Goal: Task Accomplishment & Management: Manage account settings

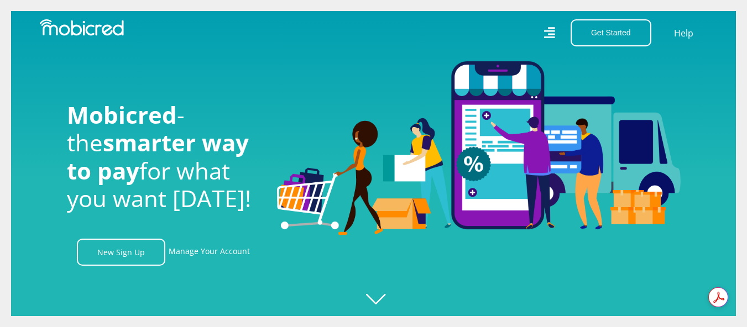
click at [206, 256] on link "Manage Your Account" at bounding box center [209, 252] width 81 height 27
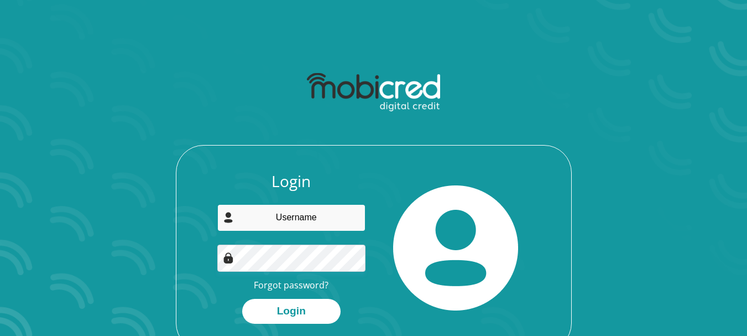
click at [295, 211] on input "email" at bounding box center [291, 217] width 148 height 27
type input "isabelnbq@gmail.com"
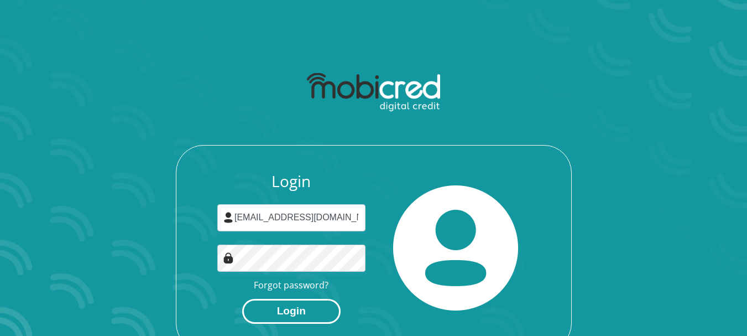
click at [282, 312] on button "Login" at bounding box center [291, 311] width 98 height 25
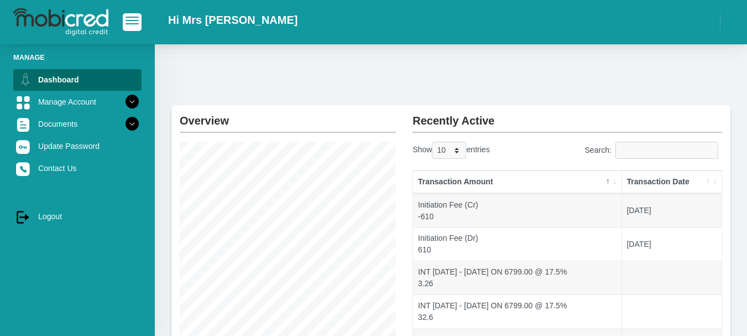
click at [709, 181] on th "Transaction Date" at bounding box center [672, 181] width 100 height 23
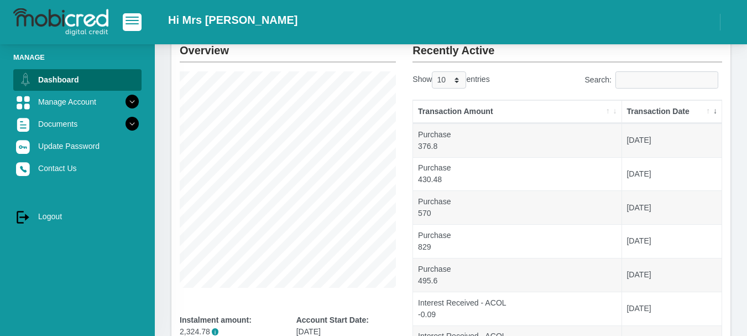
scroll to position [74, 0]
